Goal: Information Seeking & Learning: Learn about a topic

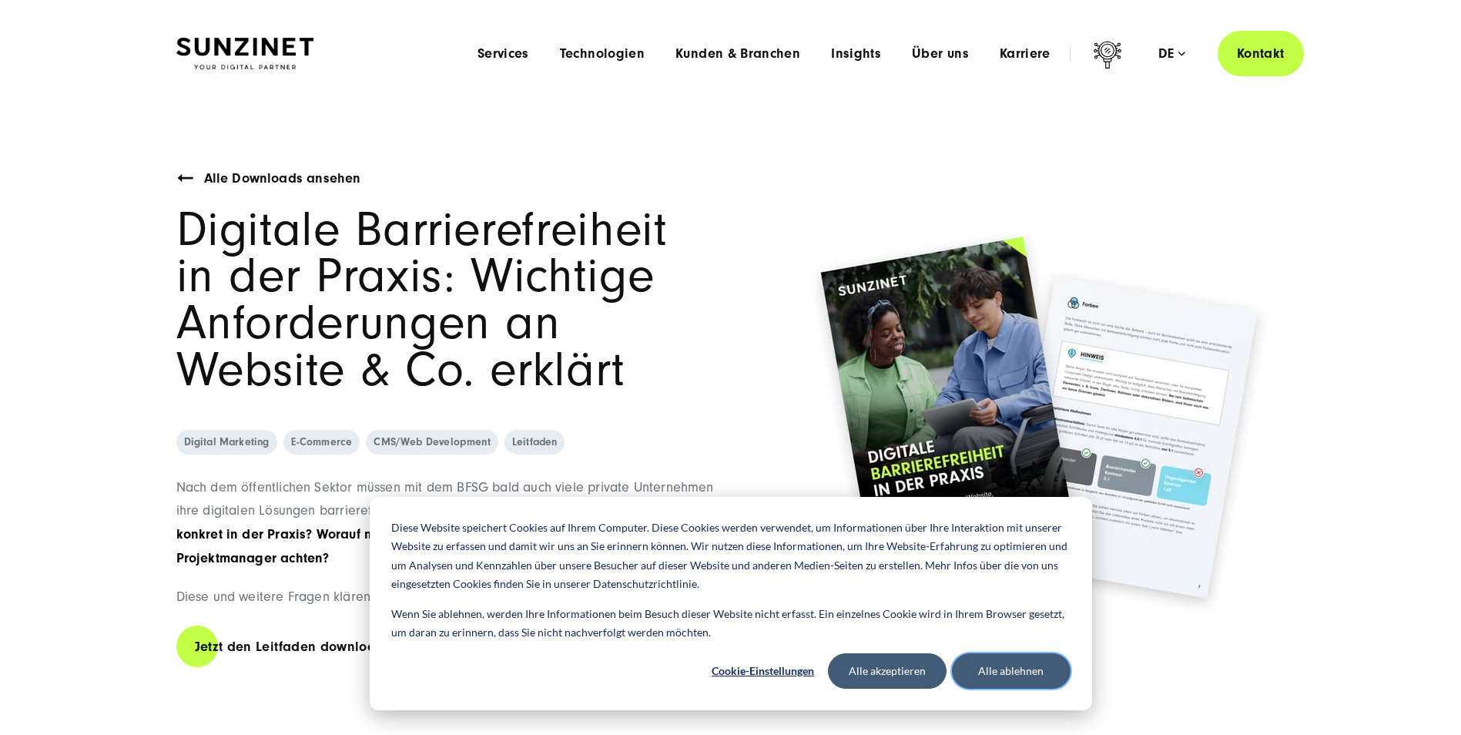
click at [990, 672] on button "Alle ablehnen" at bounding box center [1011, 670] width 119 height 35
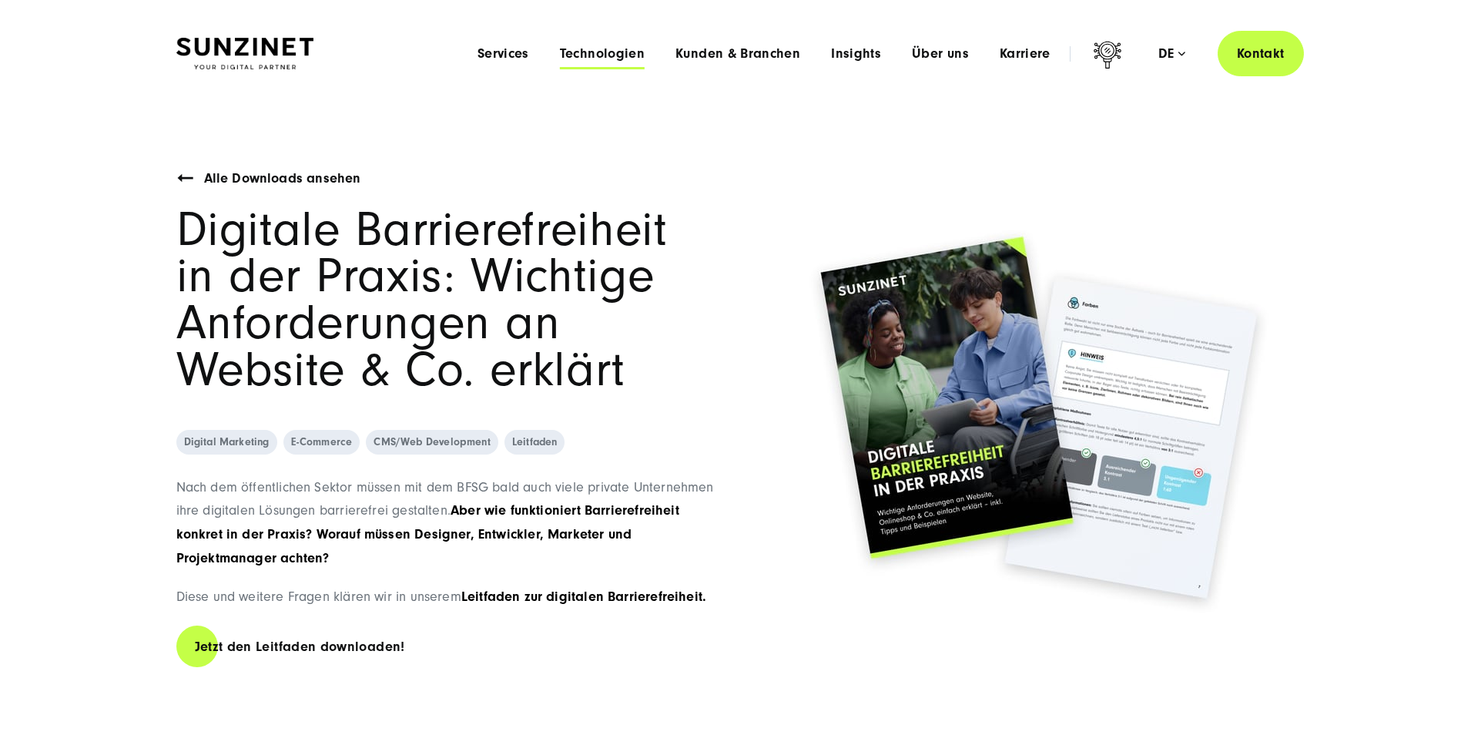
click at [618, 49] on span "Technologien" at bounding box center [602, 53] width 85 height 15
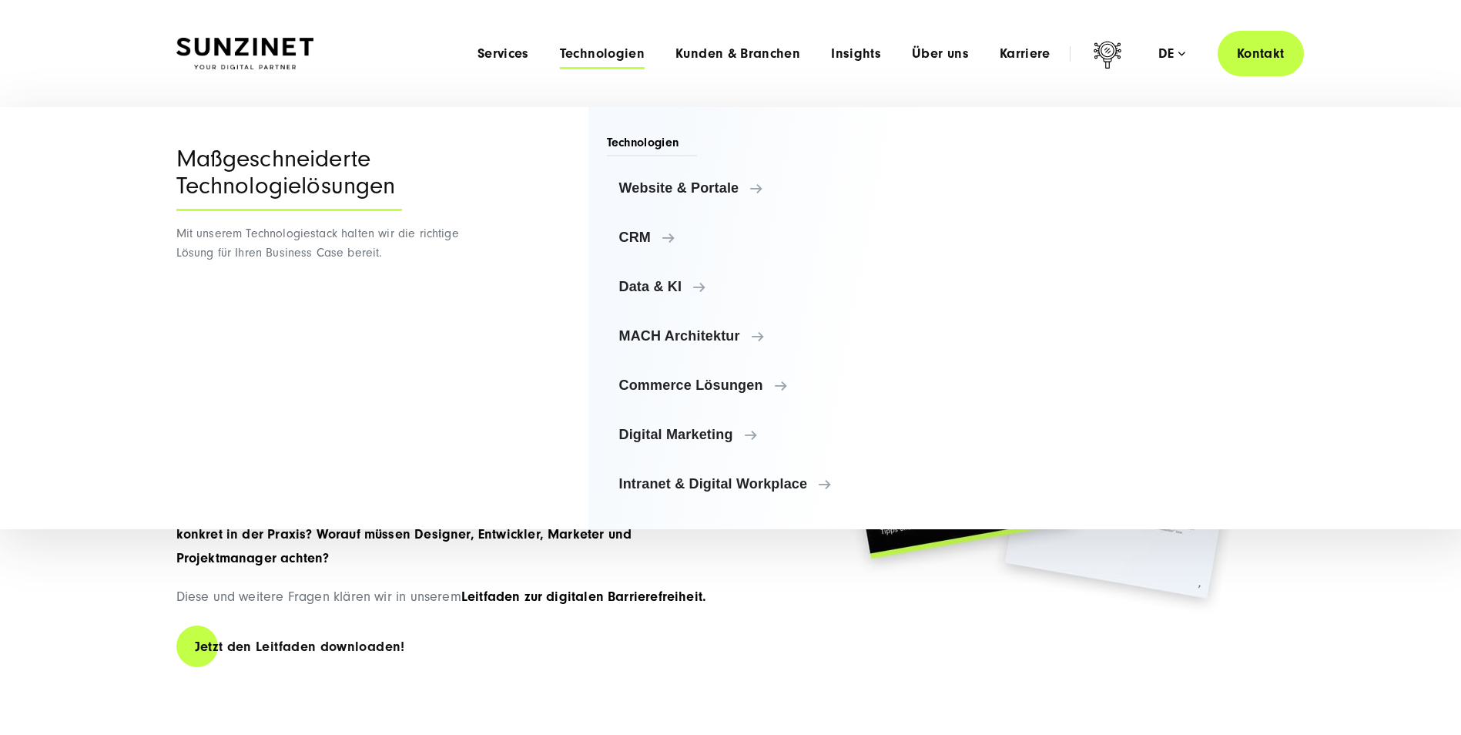
click at [433, 345] on div "Maßgeschneiderte Technologielösungen Mit unserem Technologiestack halten wir di…" at bounding box center [320, 318] width 289 height 422
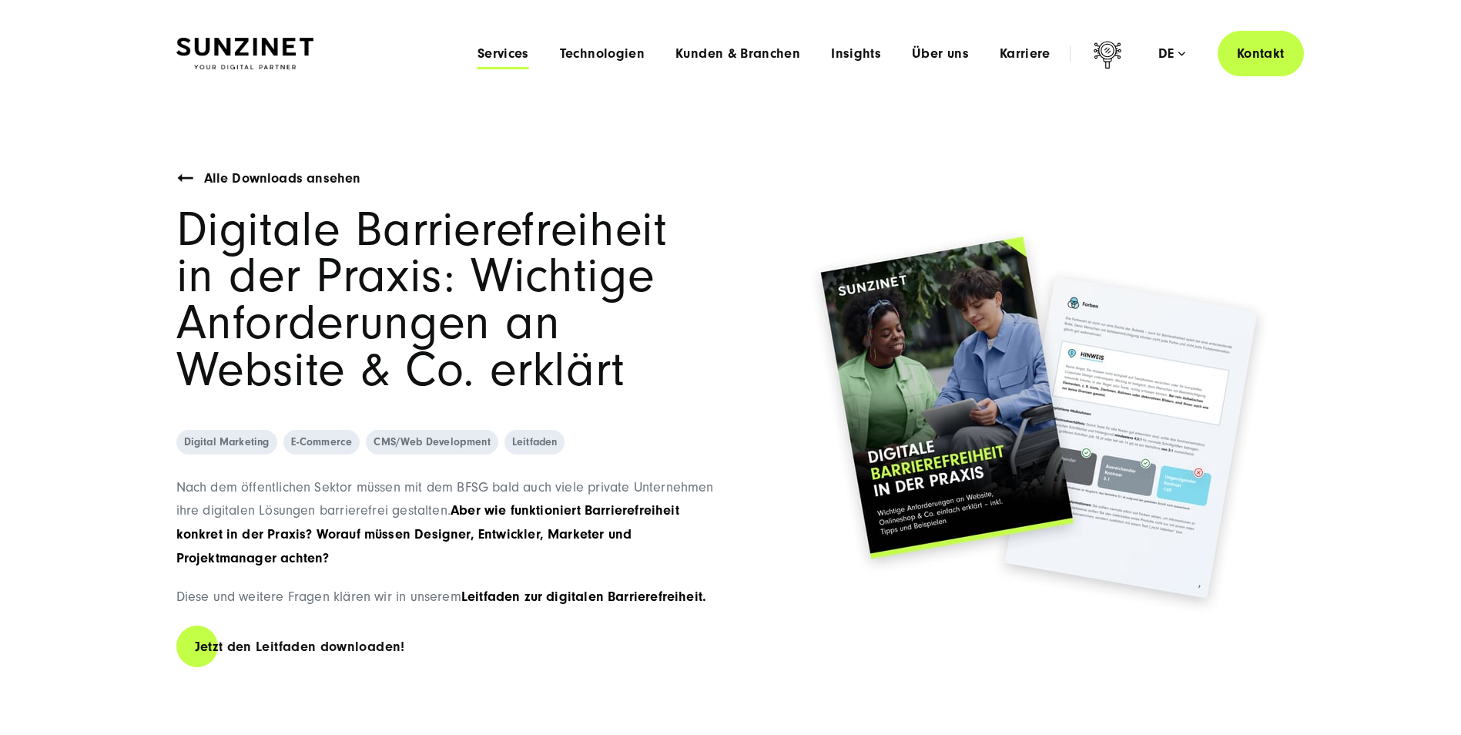
click at [506, 50] on span "Services" at bounding box center [503, 53] width 52 height 15
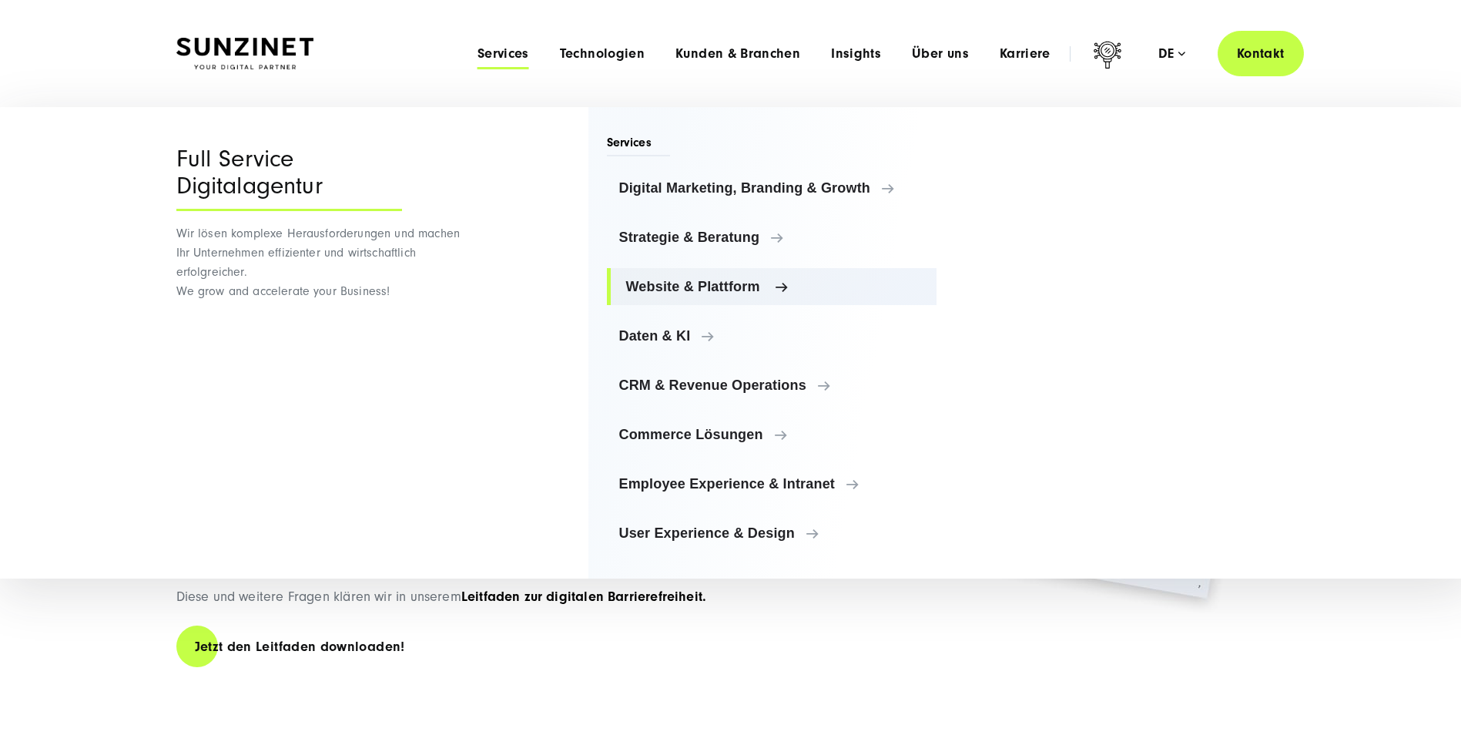
click at [694, 293] on span "Website & Plattform" at bounding box center [775, 286] width 299 height 15
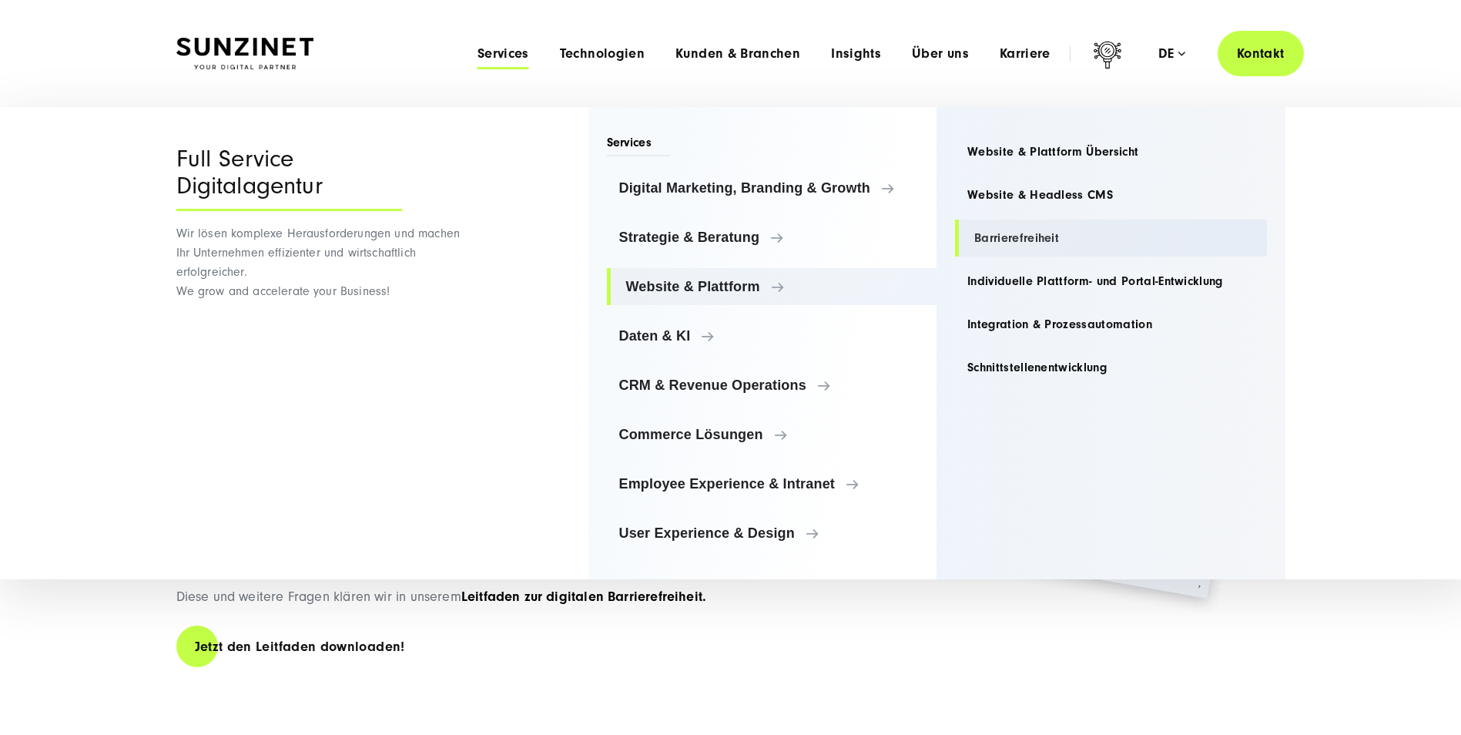
click at [1073, 240] on link "Barrierefreiheit" at bounding box center [1111, 237] width 312 height 37
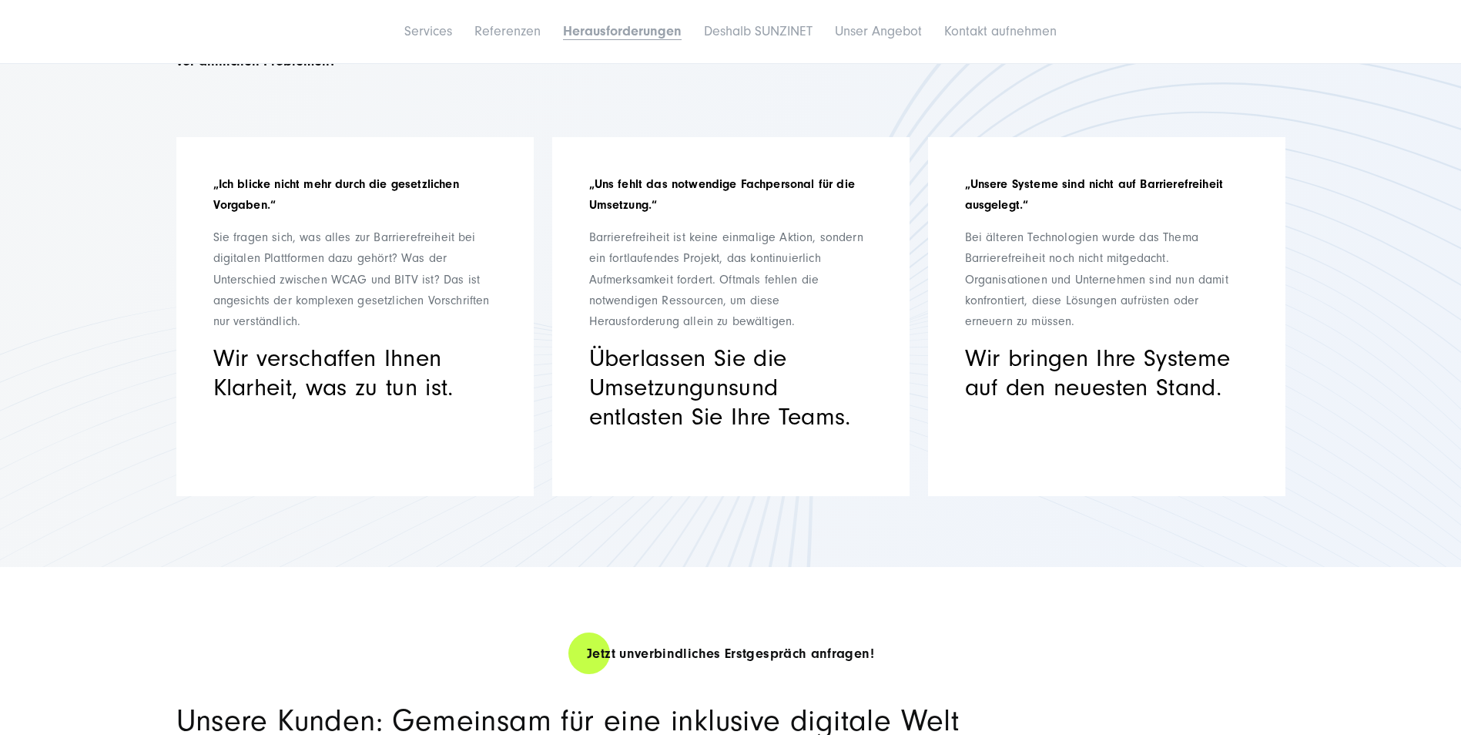
scroll to position [3081, 0]
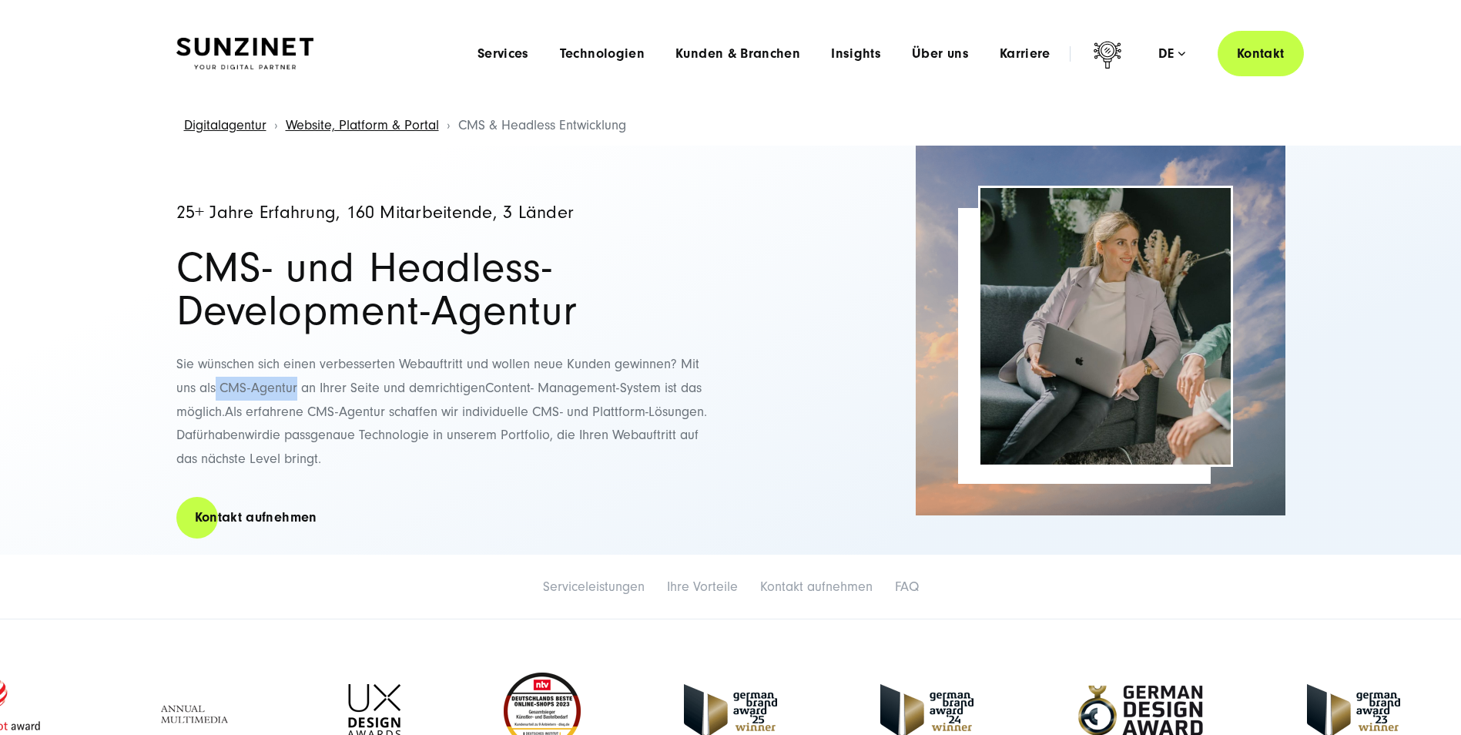
drag, startPoint x: 216, startPoint y: 381, endPoint x: 297, endPoint y: 389, distance: 80.5
click at [297, 389] on span "Sie wünschen sich einen verbesserten Webauftritt und wollen neue Kunden gewinne…" at bounding box center [437, 376] width 523 height 40
copy span "CMS-Agentur"
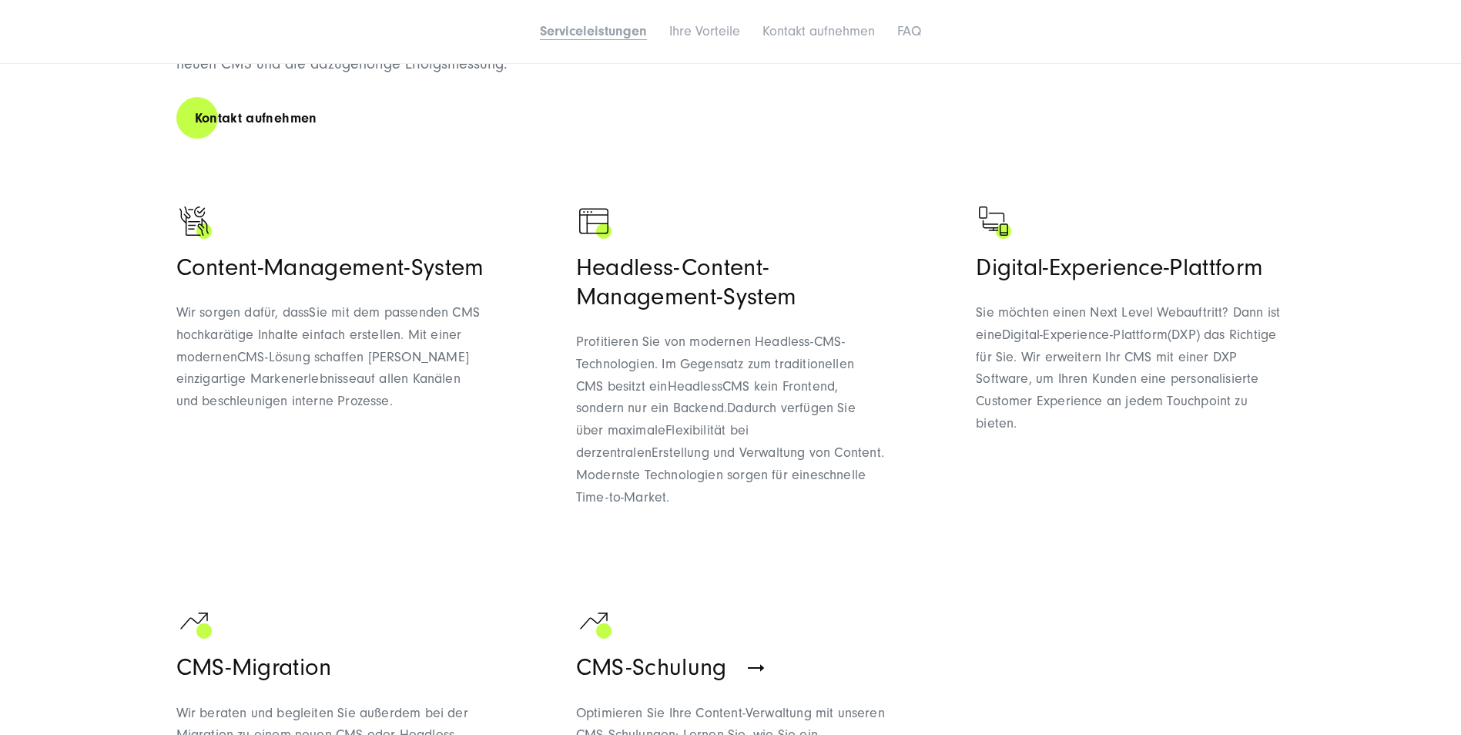
scroll to position [1232, 0]
